Goal: Task Accomplishment & Management: Use online tool/utility

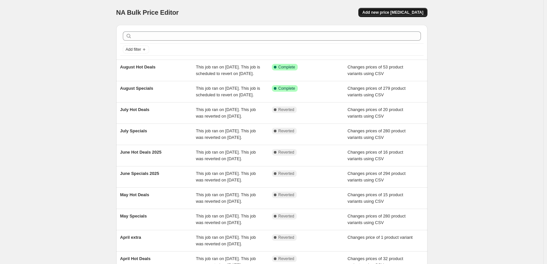
click at [385, 11] on span "Add new price [MEDICAL_DATA]" at bounding box center [392, 12] width 61 height 5
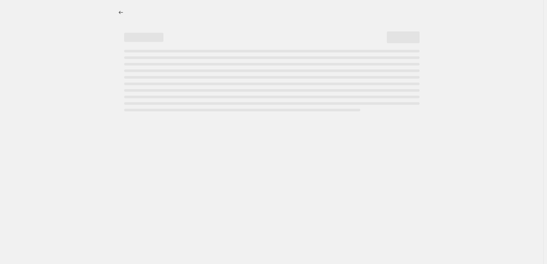
select select "percentage"
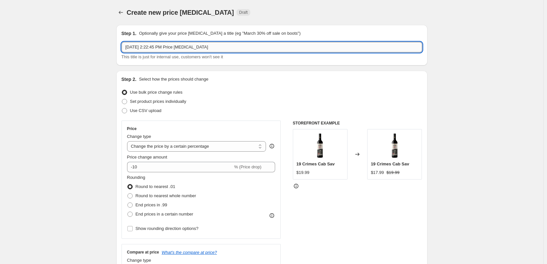
click at [224, 50] on input "[DATE] 2:22:45 PM Price [MEDICAL_DATA]" at bounding box center [272, 47] width 301 height 10
type input "September Specials"
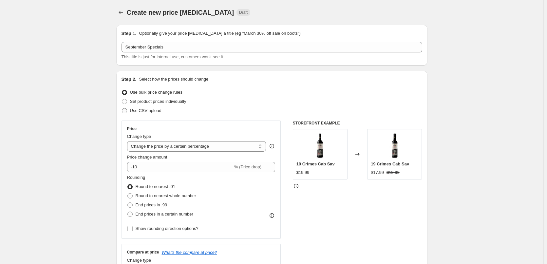
click at [152, 110] on span "Use CSV upload" at bounding box center [145, 110] width 31 height 5
click at [122, 108] on input "Use CSV upload" at bounding box center [122, 108] width 0 height 0
radio input "true"
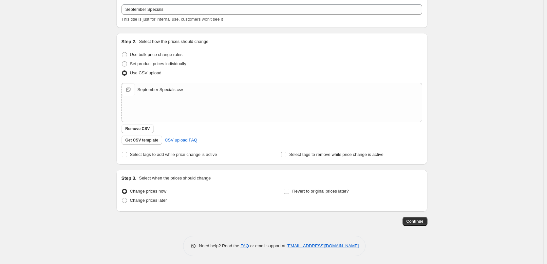
scroll to position [40, 0]
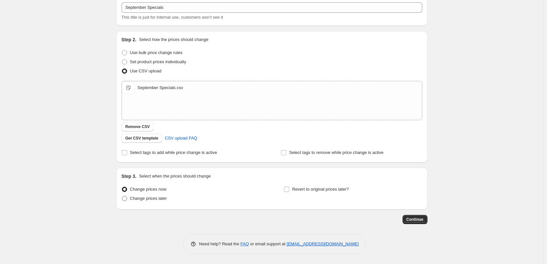
click at [127, 197] on span at bounding box center [124, 198] width 5 height 5
click at [122, 196] on input "Change prices later" at bounding box center [122, 196] width 0 height 0
radio input "true"
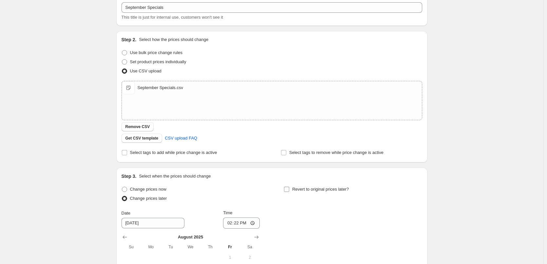
click at [289, 188] on input "Revert to original prices later?" at bounding box center [286, 189] width 5 height 5
checkbox input "true"
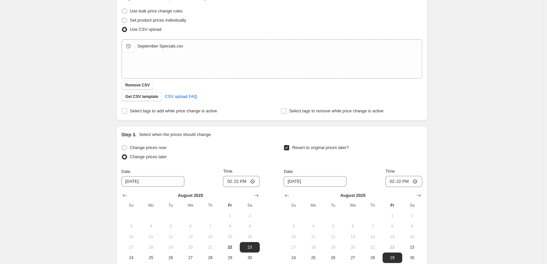
scroll to position [162, 0]
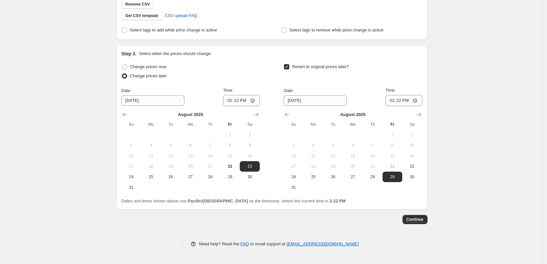
click at [252, 119] on caption "[DATE]" at bounding box center [191, 115] width 138 height 8
click at [255, 116] on icon "Show next month, September 2025" at bounding box center [256, 114] width 7 height 7
click at [153, 135] on span "1" at bounding box center [151, 134] width 14 height 5
type input "[DATE]"
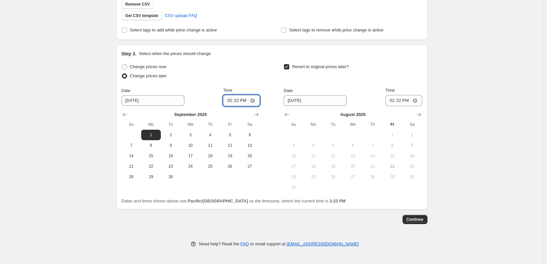
click at [228, 101] on input "14:22" at bounding box center [241, 100] width 37 height 11
type input "00:15"
click at [416, 114] on button "Show next month, September 2025" at bounding box center [419, 114] width 9 height 9
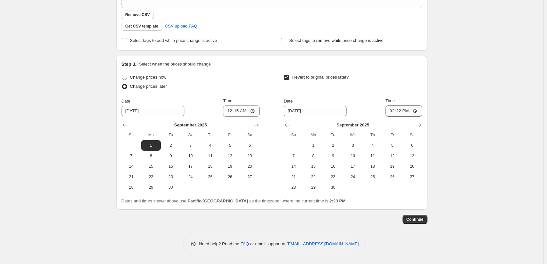
scroll to position [152, 0]
click at [335, 187] on span "30" at bounding box center [333, 187] width 14 height 5
type input "[DATE]"
click at [386, 109] on input "14:22" at bounding box center [404, 111] width 37 height 11
type input "23:45"
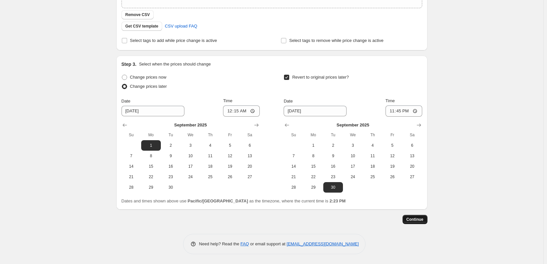
click at [427, 222] on button "Continue" at bounding box center [415, 219] width 25 height 9
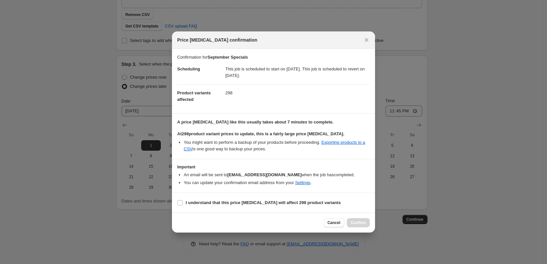
click at [201, 209] on section "I understand that this price [MEDICAL_DATA] will affect 298 product variants" at bounding box center [273, 203] width 203 height 20
click at [205, 204] on b "I understand that this price [MEDICAL_DATA] will affect 298 product variants" at bounding box center [263, 202] width 155 height 5
click at [183, 204] on input "I understand that this price [MEDICAL_DATA] will affect 298 product variants" at bounding box center [180, 202] width 5 height 5
checkbox input "true"
click at [369, 225] on button "Confirm" at bounding box center [358, 222] width 23 height 9
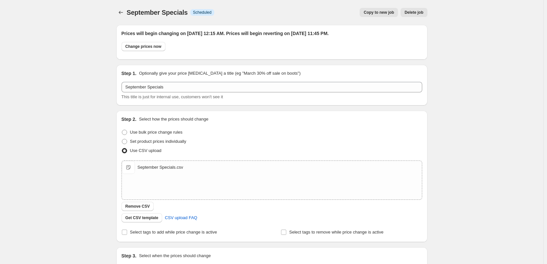
scroll to position [152, 0]
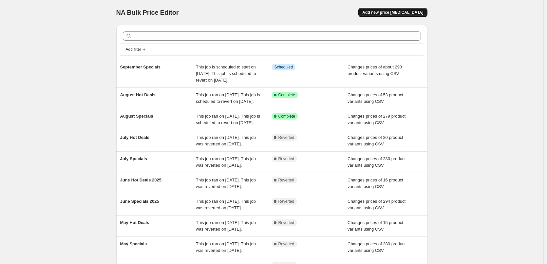
click at [407, 15] on button "Add new price [MEDICAL_DATA]" at bounding box center [393, 12] width 69 height 9
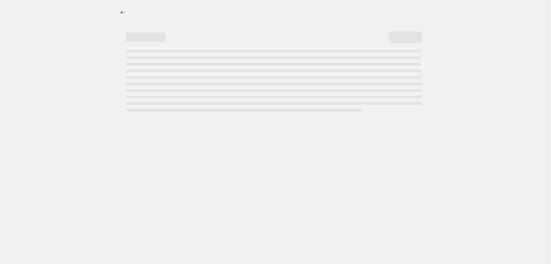
select select "percentage"
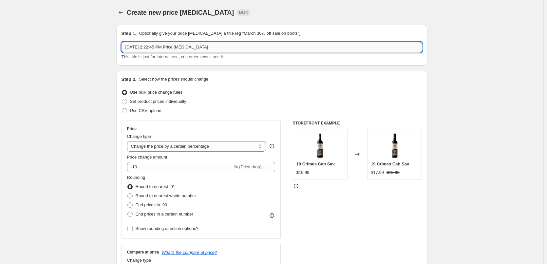
click at [278, 51] on input "[DATE] 2:22:45 PM Price [MEDICAL_DATA]" at bounding box center [272, 47] width 301 height 10
type input "September Hot Deals"
click at [153, 108] on span "Use CSV upload" at bounding box center [145, 110] width 31 height 5
click at [122, 108] on input "Use CSV upload" at bounding box center [122, 108] width 0 height 0
radio input "true"
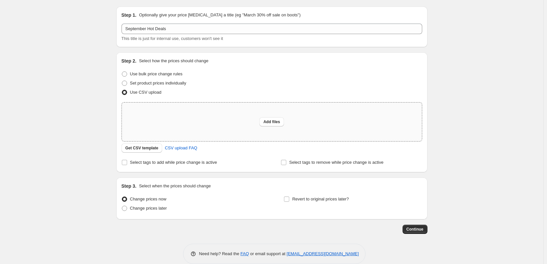
scroll to position [28, 0]
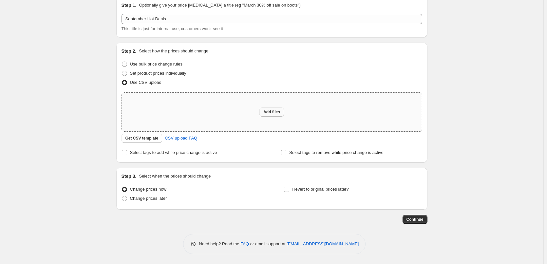
click at [270, 110] on span "Add files" at bounding box center [271, 111] width 17 height 5
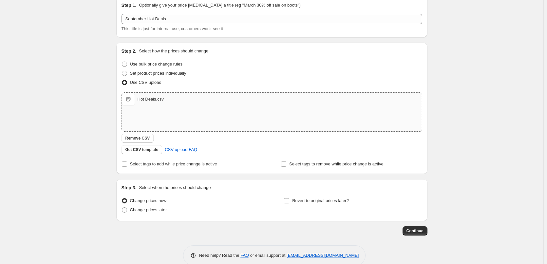
click at [165, 169] on div "Step 2. Select how the prices should change Use bulk price change rules Set pro…" at bounding box center [271, 108] width 311 height 131
click at [147, 164] on span "Select tags to add while price change is active" at bounding box center [173, 164] width 87 height 5
click at [127, 164] on input "Select tags to add while price change is active" at bounding box center [124, 164] width 5 height 5
checkbox input "true"
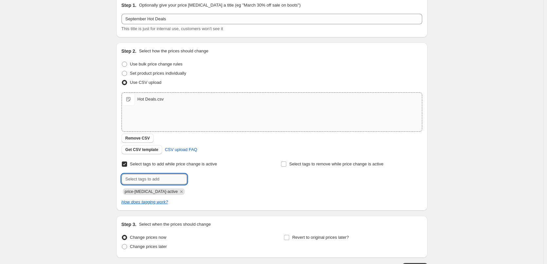
click at [160, 178] on input "text" at bounding box center [155, 179] width 66 height 10
type input "hot-deals"
click at [205, 177] on span "hot-deals" at bounding box center [209, 178] width 17 height 5
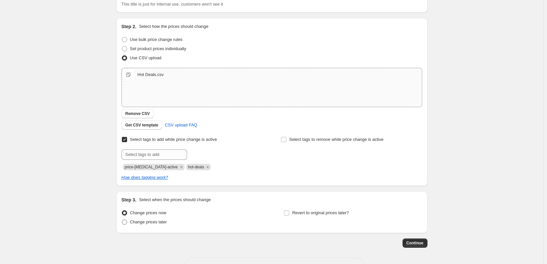
scroll to position [76, 0]
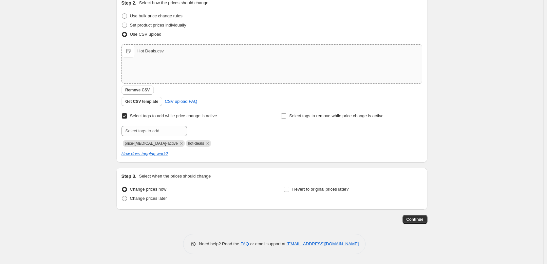
click at [158, 201] on span "Change prices later" at bounding box center [148, 198] width 37 height 7
click at [122, 196] on input "Change prices later" at bounding box center [122, 196] width 0 height 0
radio input "true"
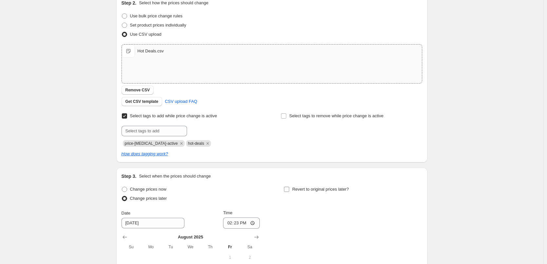
click at [308, 189] on span "Revert to original prices later?" at bounding box center [320, 189] width 57 height 5
click at [289, 189] on input "Revert to original prices later?" at bounding box center [286, 189] width 5 height 5
checkbox input "true"
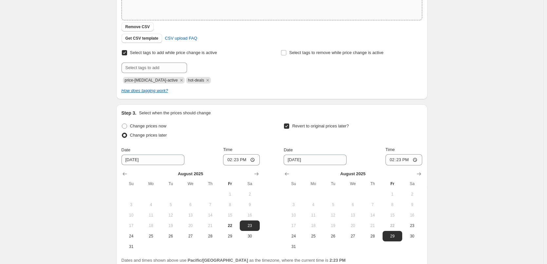
scroll to position [175, 0]
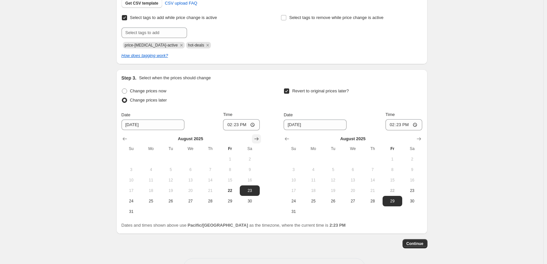
click at [257, 141] on icon "Show next month, September 2025" at bounding box center [256, 139] width 7 height 7
click at [149, 161] on span "1" at bounding box center [151, 159] width 14 height 5
type input "[DATE]"
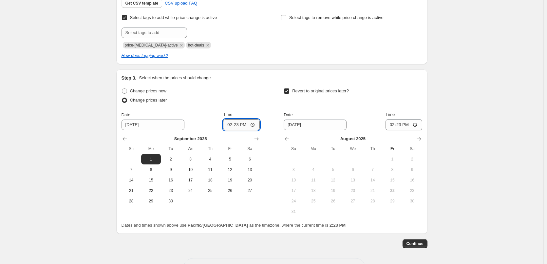
click at [235, 128] on input "14:23" at bounding box center [241, 124] width 37 height 11
type input "00:15"
click at [420, 140] on icon "Show next month, September 2025" at bounding box center [419, 139] width 7 height 7
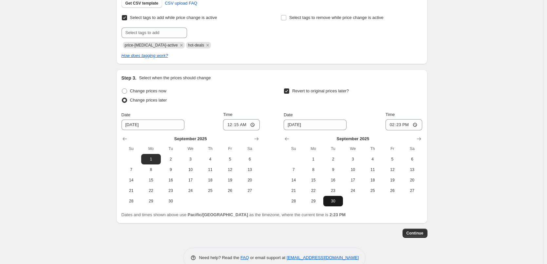
click at [329, 199] on span "30" at bounding box center [333, 201] width 14 height 5
type input "[DATE]"
click at [393, 125] on input "14:23" at bounding box center [404, 124] width 37 height 11
type input "23:45"
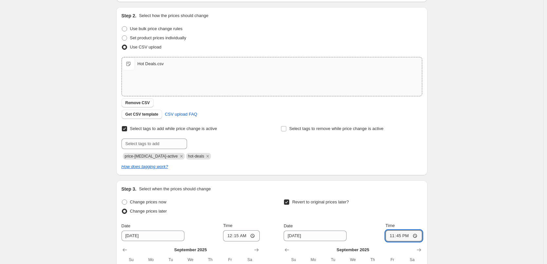
scroll to position [188, 0]
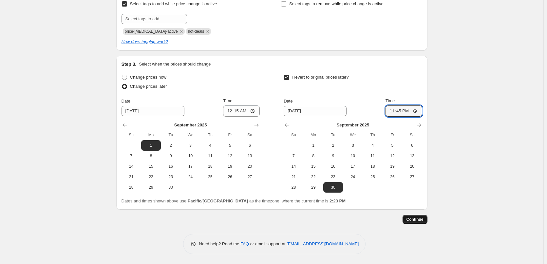
click at [416, 219] on span "Continue" at bounding box center [415, 219] width 17 height 5
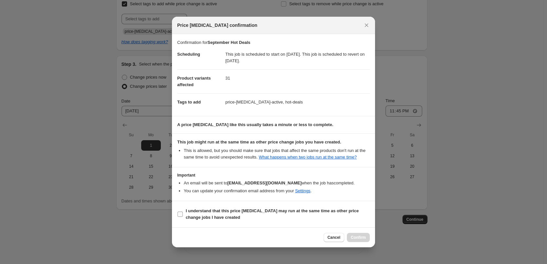
click at [233, 221] on span "I understand that this price [MEDICAL_DATA] may run at the same time as other p…" at bounding box center [278, 214] width 184 height 13
click at [183, 217] on input "I understand that this price [MEDICAL_DATA] may run at the same time as other p…" at bounding box center [180, 214] width 5 height 5
checkbox input "true"
click at [358, 236] on button "Confirm" at bounding box center [358, 237] width 23 height 9
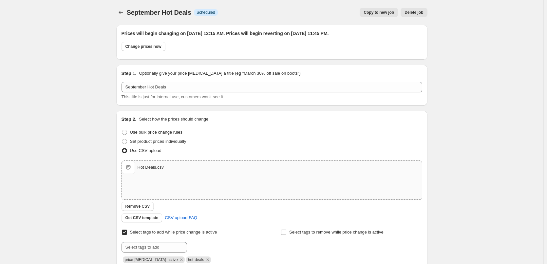
scroll to position [188, 0]
